Goal: Task Accomplishment & Management: Use online tool/utility

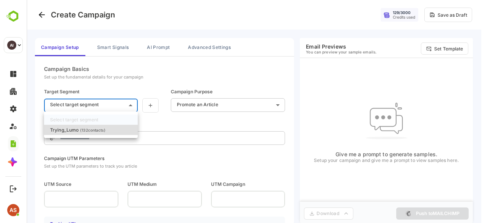
click at [128, 103] on body "**********" at bounding box center [254, 114] width 455 height 228
click at [100, 128] on p "( 132 contacts)" at bounding box center [92, 130] width 25 height 5
type input "**********"
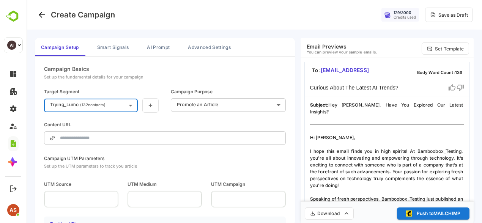
type input "**********"
type input "****"
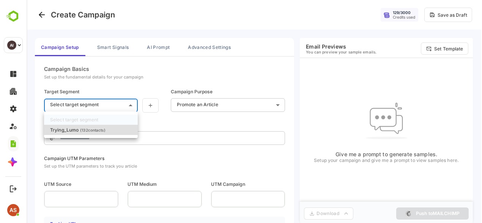
click at [119, 108] on body "**********" at bounding box center [254, 114] width 455 height 228
click at [112, 134] on li "Trying_Lumo ( 132 contacts)" at bounding box center [91, 130] width 94 height 10
type input "**********"
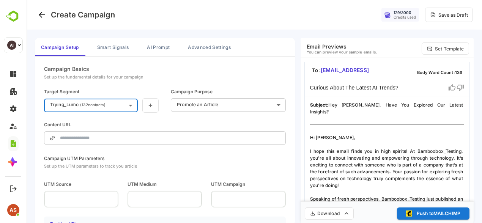
type input "**********"
type input "****"
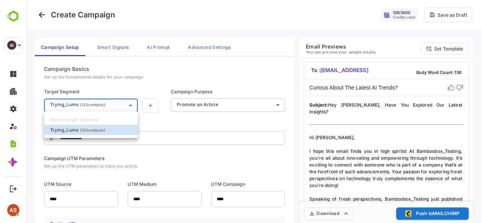
click at [108, 104] on body "**********" at bounding box center [254, 114] width 455 height 228
click at [100, 133] on li "Trying_Lumo ( 132 contacts)" at bounding box center [91, 130] width 94 height 10
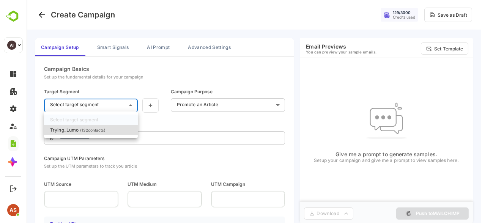
click at [110, 103] on body "**********" at bounding box center [254, 114] width 455 height 228
click at [109, 129] on li "Trying_Lumo ( 132 contacts)" at bounding box center [91, 130] width 94 height 10
type input "**********"
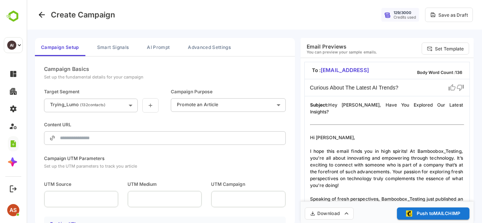
type input "**********"
type input "****"
drag, startPoint x: 346, startPoint y: 46, endPoint x: 308, endPoint y: 47, distance: 37.9
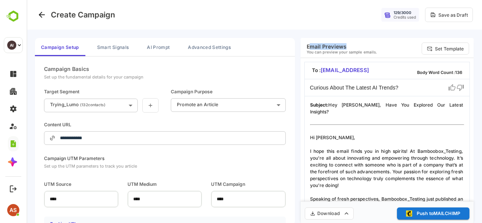
click at [308, 47] on h6 "Email Previews" at bounding box center [341, 46] width 71 height 6
click at [306, 47] on h6 "Email Previews" at bounding box center [341, 46] width 71 height 6
drag, startPoint x: 306, startPoint y: 47, endPoint x: 337, endPoint y: 47, distance: 31.1
click at [337, 47] on h6 "Email Previews" at bounding box center [341, 46] width 71 height 6
copy h6 "Email Previews"
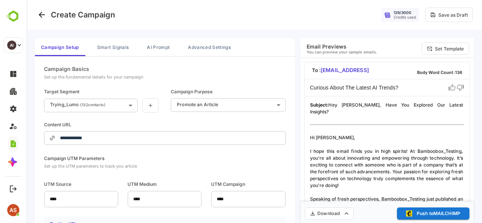
click at [403, 105] on p "Subject: Hey [PERSON_NAME], Have You Explored Our Latest Insights?" at bounding box center [387, 109] width 154 height 14
click at [403, 105] on p "Subject: Hey Anjali, Have You Explored Our Latest Insights?" at bounding box center [387, 109] width 154 height 14
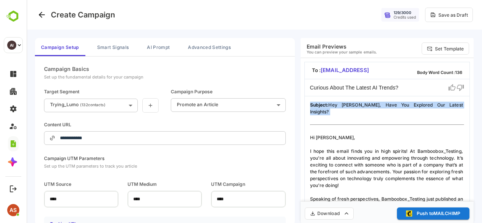
click at [403, 105] on p "Subject: Hey Anjali, Have You Explored Our Latest Insights?" at bounding box center [387, 109] width 154 height 14
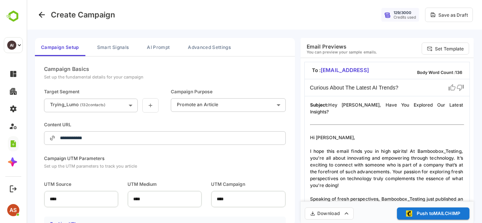
click at [422, 92] on div "Curious About The Latest AI Trends?" at bounding box center [386, 87] width 165 height 17
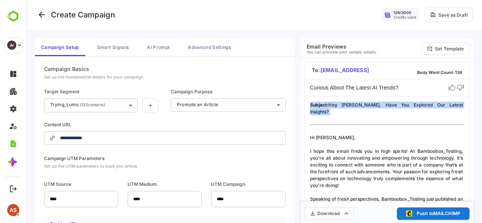
click at [422, 92] on div "Curious About The Latest AI Trends?" at bounding box center [386, 87] width 165 height 17
click at [339, 104] on p "Subject: Hey Anjali, Have You Explored Our Latest Insights?" at bounding box center [387, 109] width 154 height 14
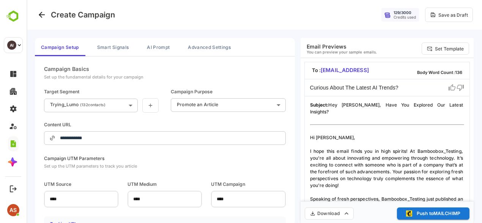
click at [353, 88] on p "Curious About The Latest AI Trends?" at bounding box center [354, 88] width 88 height 8
drag, startPoint x: 350, startPoint y: 104, endPoint x: 334, endPoint y: 106, distance: 16.8
click at [334, 106] on p "Subject: Hey Anjali, Have You Explored Our Latest Insights?" at bounding box center [387, 109] width 154 height 14
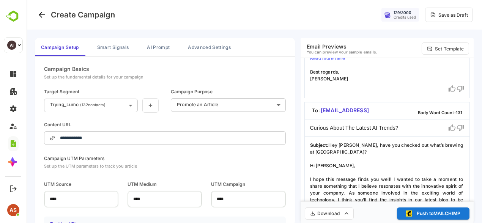
scroll to position [171, 0]
drag, startPoint x: 336, startPoint y: 169, endPoint x: 325, endPoint y: 165, distance: 11.2
click at [325, 165] on p "Hi [PERSON_NAME]," at bounding box center [387, 165] width 154 height 7
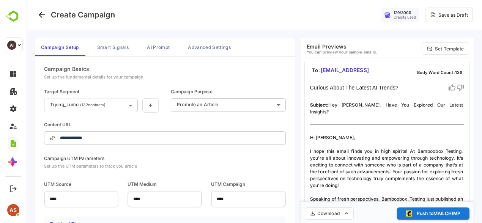
scroll to position [24, 0]
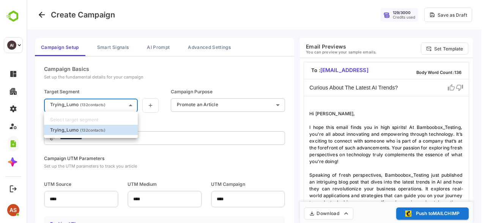
click at [98, 107] on body "**********" at bounding box center [254, 114] width 455 height 228
click at [205, 68] on div at bounding box center [254, 111] width 455 height 223
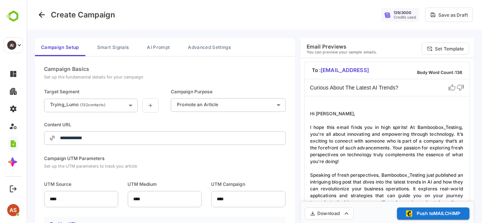
click at [361, 160] on p "Subject: Hey Anjali, Have You Explored Our Latest Insights? Hi Anjali, I hope t…" at bounding box center [387, 178] width 154 height 152
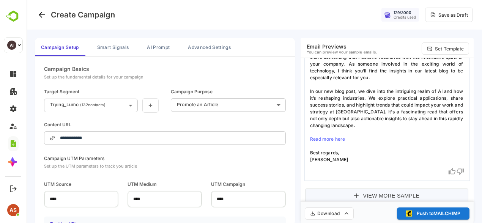
scroll to position [19, 0]
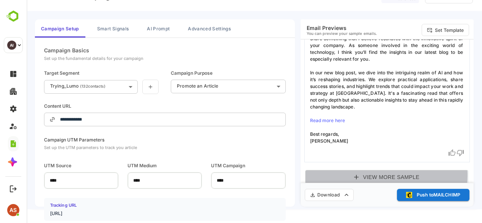
click at [367, 174] on button "View More Sample" at bounding box center [386, 177] width 163 height 15
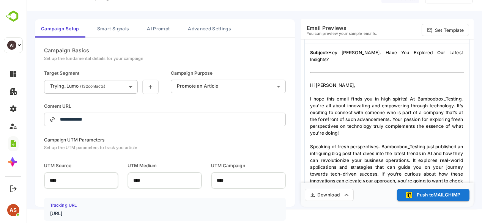
scroll to position [0, 0]
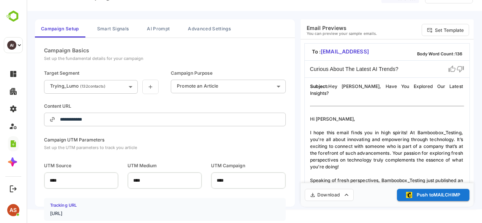
click at [318, 87] on strong "Subject:" at bounding box center [319, 86] width 19 height 6
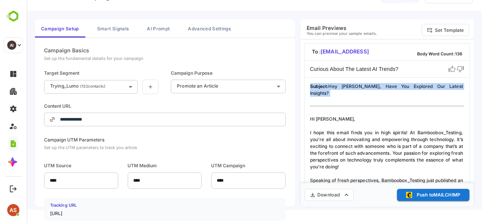
click at [318, 87] on strong "Subject:" at bounding box center [319, 86] width 19 height 6
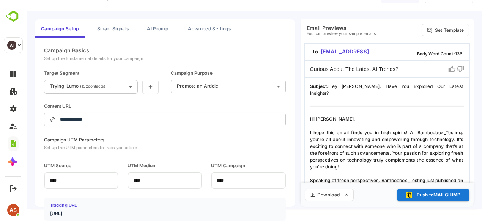
click at [310, 68] on p "Curious About The Latest AI Trends?" at bounding box center [354, 69] width 88 height 8
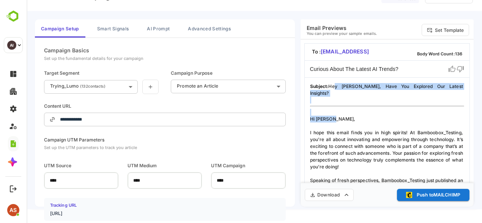
drag, startPoint x: 331, startPoint y: 88, endPoint x: 386, endPoint y: 109, distance: 58.7
click at [386, 109] on p "Subject: Hey Anjali, Have You Explored Our Latest Insights? Hi Anjali, I hope t…" at bounding box center [387, 159] width 154 height 152
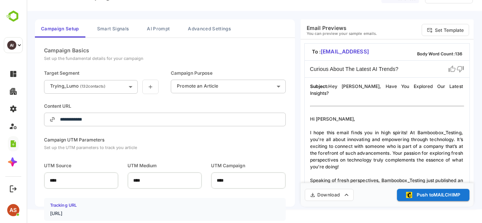
click at [335, 133] on p "I hope this email finds you in high spirits! At Bamboobox_Testing, you're all a…" at bounding box center [387, 149] width 154 height 41
click at [343, 147] on p "I hope this email finds you in high spirits! At Bamboobox_Testing, you're all a…" at bounding box center [387, 149] width 154 height 41
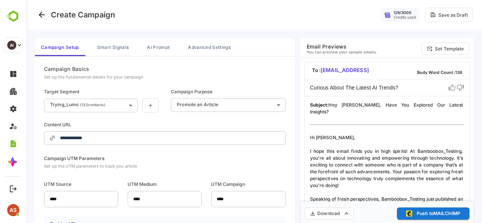
click at [356, 148] on p "I hope this email finds you in high spirits! At Bamboobox_Testing, you're all a…" at bounding box center [387, 168] width 154 height 41
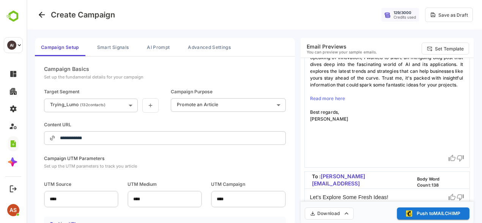
scroll to position [553, 0]
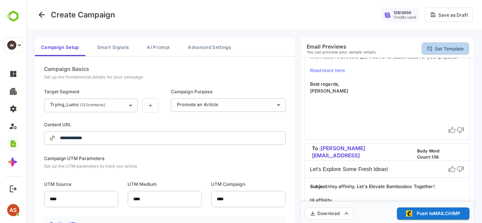
click at [444, 50] on p "Set Template" at bounding box center [448, 49] width 29 height 6
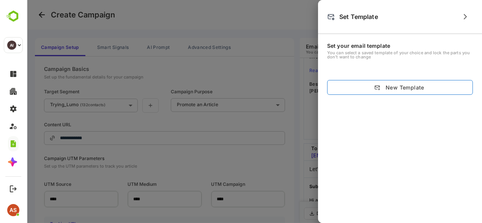
click at [395, 85] on button "New Template" at bounding box center [400, 87] width 146 height 15
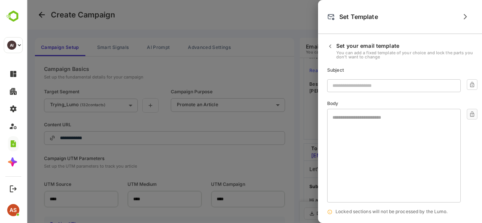
click at [372, 86] on input "text" at bounding box center [393, 85] width 133 height 13
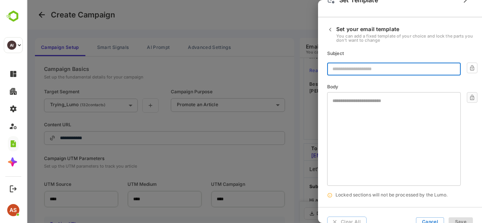
scroll to position [0, 0]
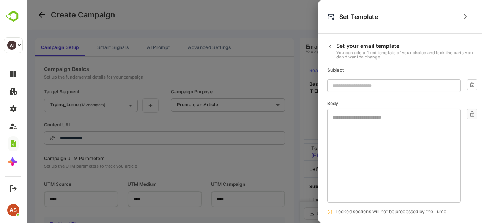
click at [457, 11] on div "Set Template" at bounding box center [400, 17] width 164 height 34
click at [470, 20] on button "button" at bounding box center [464, 16] width 15 height 15
click at [461, 16] on icon "button" at bounding box center [464, 16] width 9 height 9
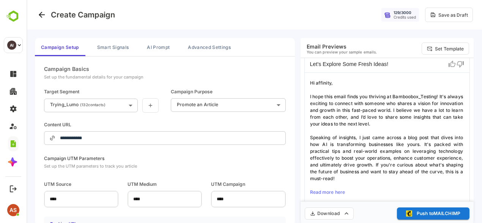
scroll to position [723, 0]
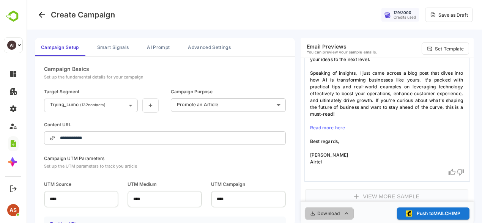
click at [348, 210] on icon "button" at bounding box center [346, 214] width 8 height 8
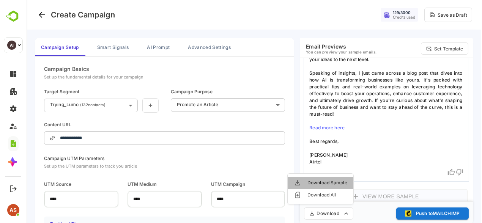
click at [335, 183] on li "Download Sample" at bounding box center [320, 183] width 66 height 12
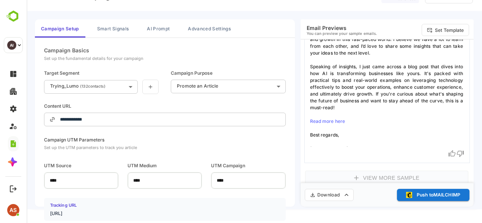
scroll to position [646, 0]
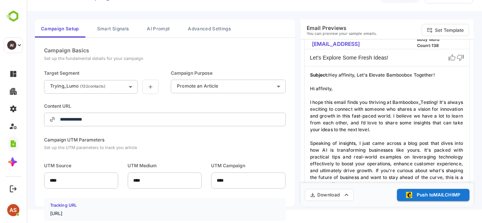
click at [451, 55] on icon at bounding box center [452, 58] width 8 height 8
click at [160, 27] on button "AI Prompt" at bounding box center [158, 28] width 35 height 18
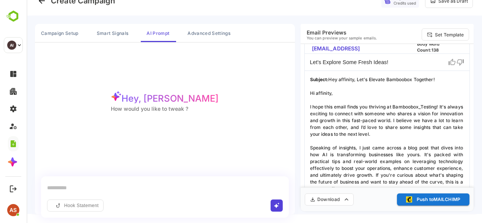
scroll to position [1, 0]
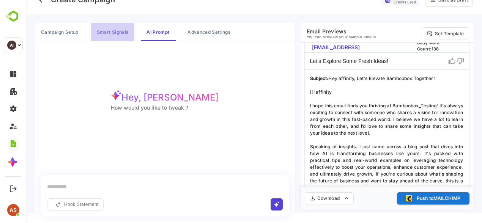
click at [114, 31] on button "Smart Signals" at bounding box center [113, 32] width 44 height 18
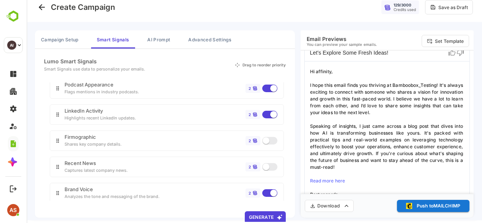
scroll to position [0, 0]
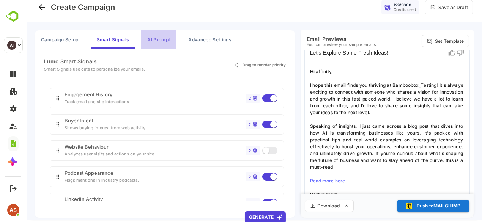
click at [158, 40] on button "AI Prompt" at bounding box center [158, 39] width 35 height 18
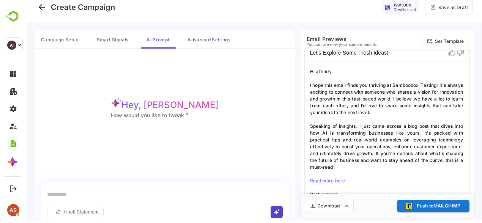
scroll to position [9, 0]
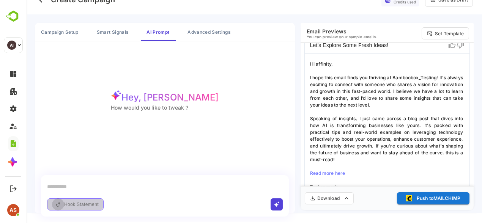
click at [62, 206] on button "button" at bounding box center [58, 204] width 12 height 12
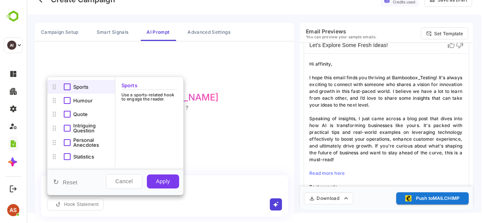
click at [213, 144] on div at bounding box center [254, 110] width 455 height 223
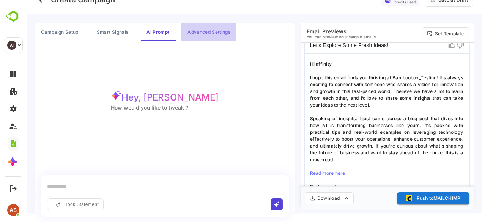
click at [200, 29] on button "Advanced Settings" at bounding box center [208, 32] width 55 height 18
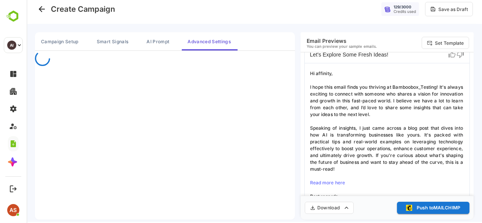
scroll to position [0, 0]
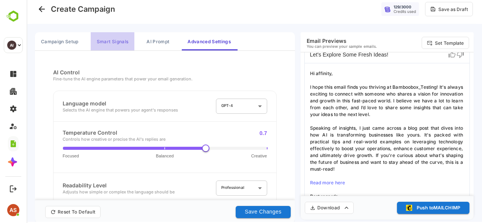
click at [104, 44] on button "Smart Signals" at bounding box center [113, 41] width 44 height 18
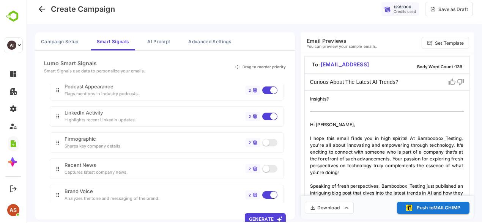
scroll to position [2, 0]
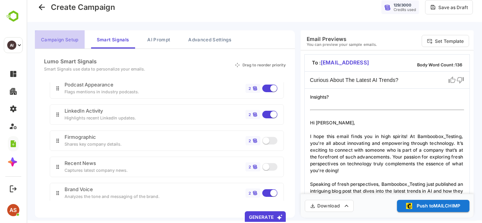
click at [59, 43] on button "Campaign Setup" at bounding box center [60, 39] width 50 height 18
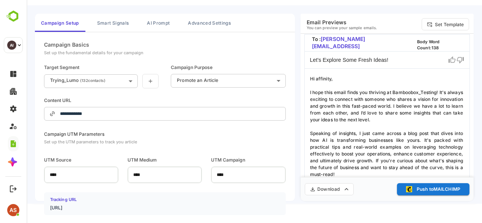
scroll to position [15, 0]
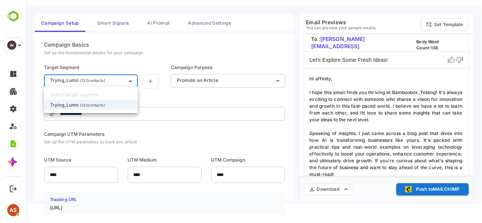
click at [94, 78] on body "**********" at bounding box center [254, 108] width 455 height 228
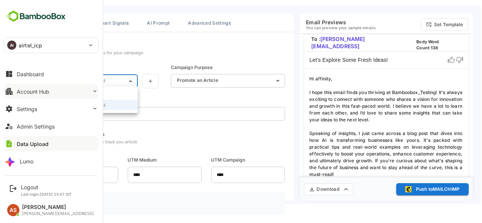
click at [42, 95] on button "Account Hub" at bounding box center [51, 91] width 95 height 15
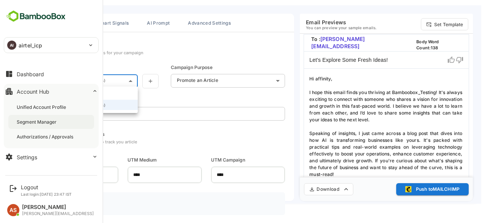
click at [47, 124] on div "Segment Manager" at bounding box center [37, 122] width 41 height 6
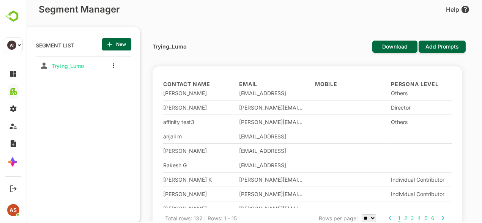
scroll to position [6, 0]
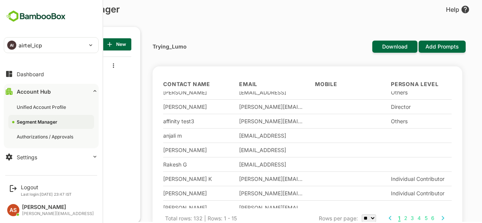
click at [28, 93] on div "Account Hub" at bounding box center [34, 91] width 34 height 6
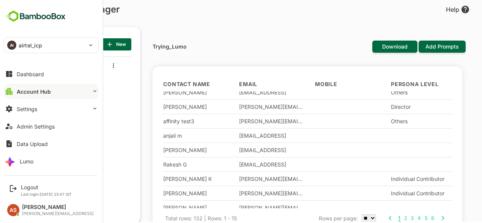
click at [28, 93] on div "Account Hub" at bounding box center [34, 91] width 34 height 6
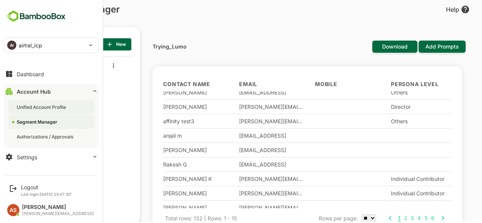
drag, startPoint x: 28, startPoint y: 93, endPoint x: 17, endPoint y: 104, distance: 15.8
click at [17, 104] on div "Unified Account Profile" at bounding box center [42, 107] width 51 height 6
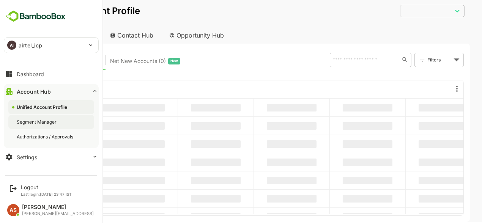
type input "**********"
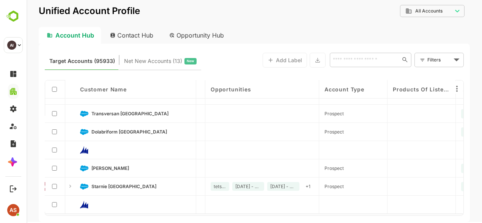
scroll to position [159, 259]
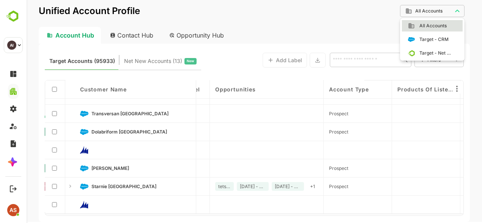
click at [441, 12] on body "**********" at bounding box center [254, 110] width 455 height 223
click at [436, 28] on span "All Accounts" at bounding box center [430, 25] width 32 height 7
click at [445, 12] on body "**********" at bounding box center [254, 110] width 455 height 223
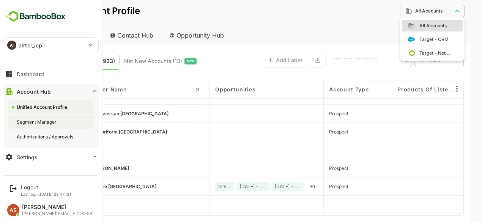
click at [40, 120] on div "Segment Manager" at bounding box center [37, 122] width 41 height 6
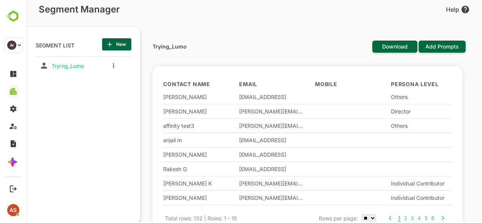
scroll to position [3, 0]
click at [181, 139] on div "anjali m" at bounding box center [195, 139] width 64 height 6
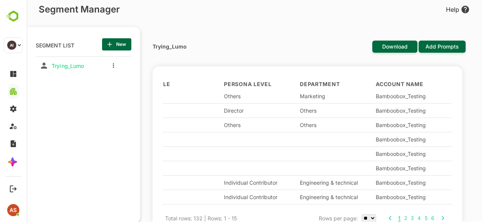
scroll to position [3, 213]
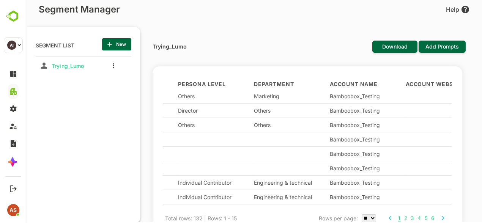
click at [352, 140] on div "Bamboobox_Testing" at bounding box center [361, 139] width 64 height 6
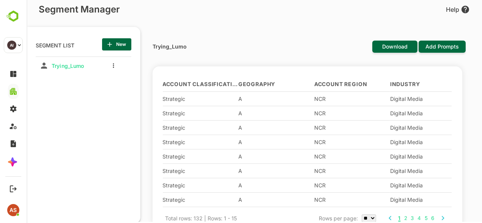
scroll to position [0, 1595]
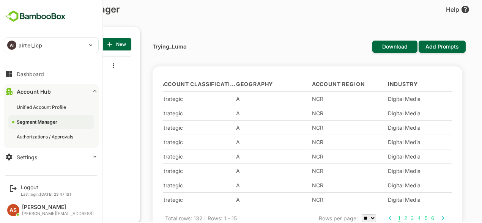
click at [34, 94] on div "Account Hub" at bounding box center [34, 91] width 34 height 6
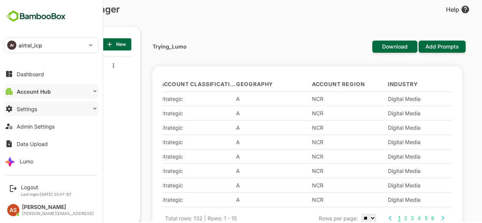
click at [24, 109] on div "Settings" at bounding box center [27, 109] width 20 height 6
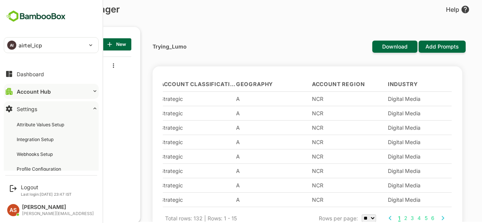
click at [33, 108] on div "Settings" at bounding box center [27, 109] width 20 height 6
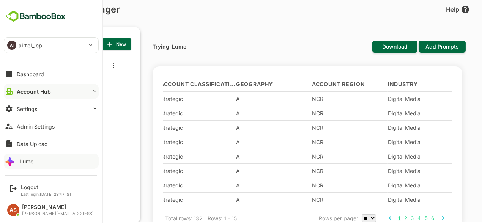
click at [24, 158] on div "Lumo" at bounding box center [27, 161] width 14 height 6
